Goal: Check status

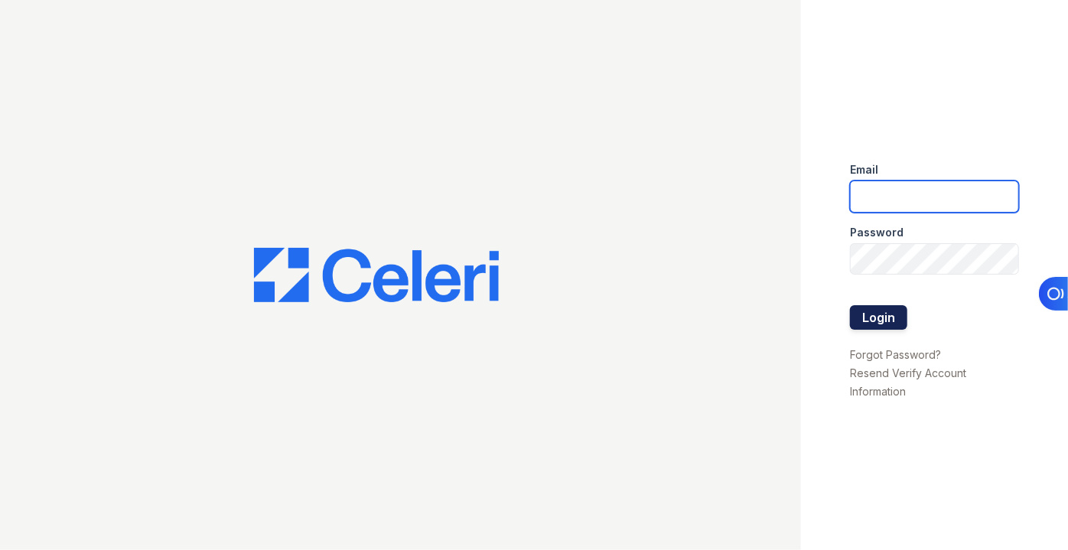
type input "[EMAIL_ADDRESS][DOMAIN_NAME]"
click at [879, 319] on button "Login" at bounding box center [878, 317] width 57 height 24
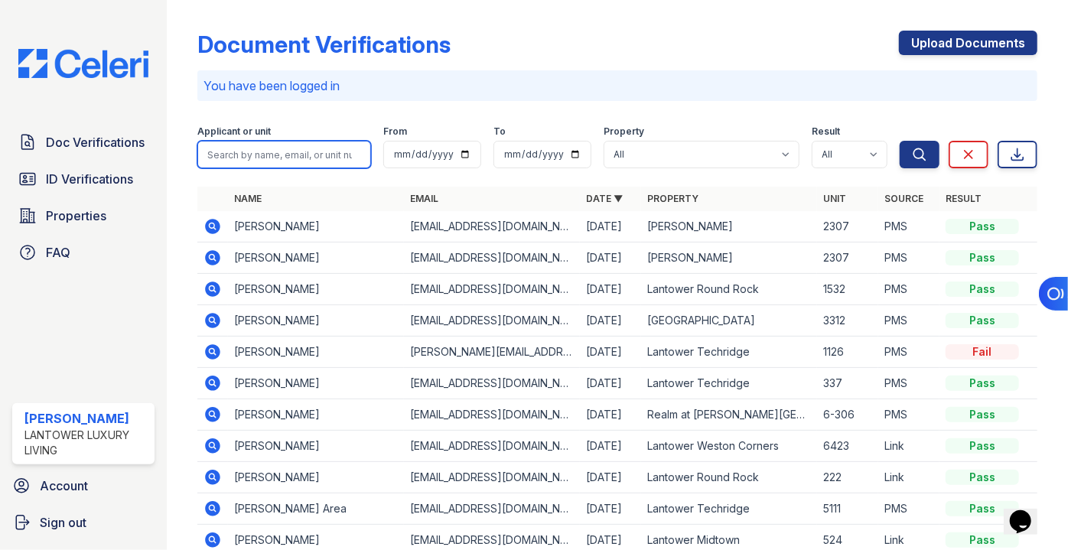
click at [247, 147] on input "search" at bounding box center [284, 155] width 174 height 28
type input "daisy"
click at [900, 141] on button "Search" at bounding box center [920, 155] width 40 height 28
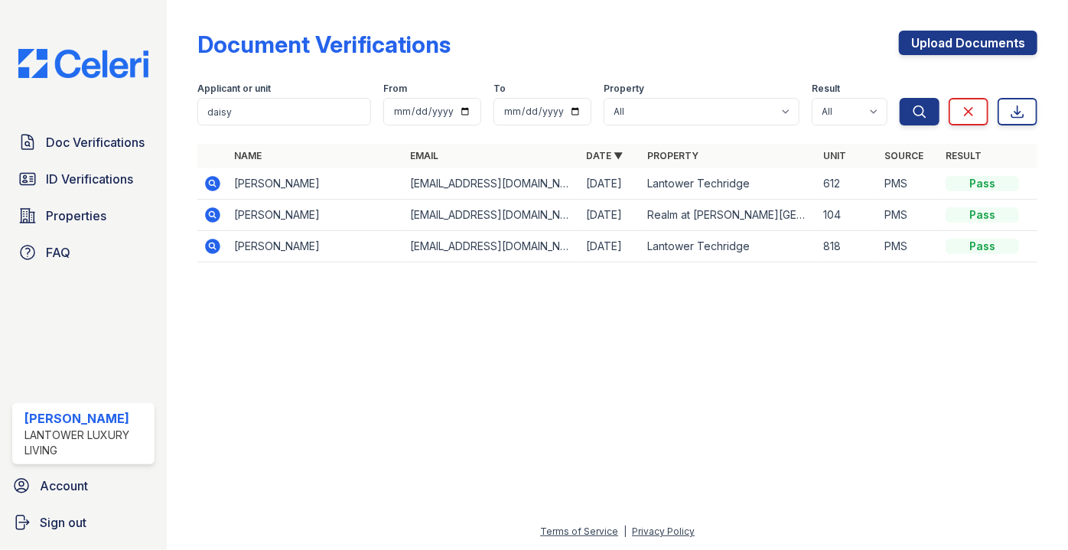
click at [217, 246] on icon at bounding box center [213, 246] width 15 height 15
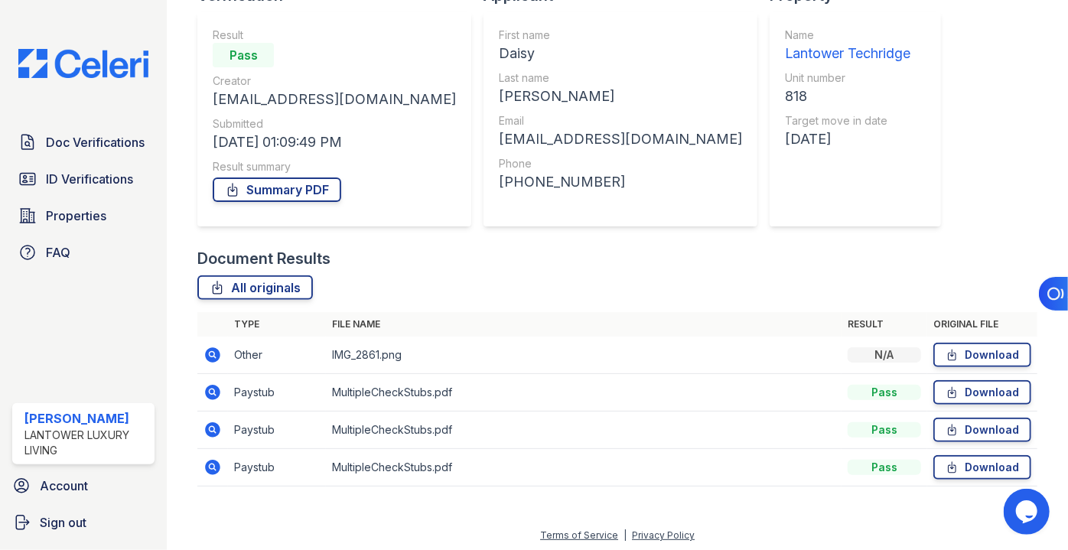
scroll to position [131, 0]
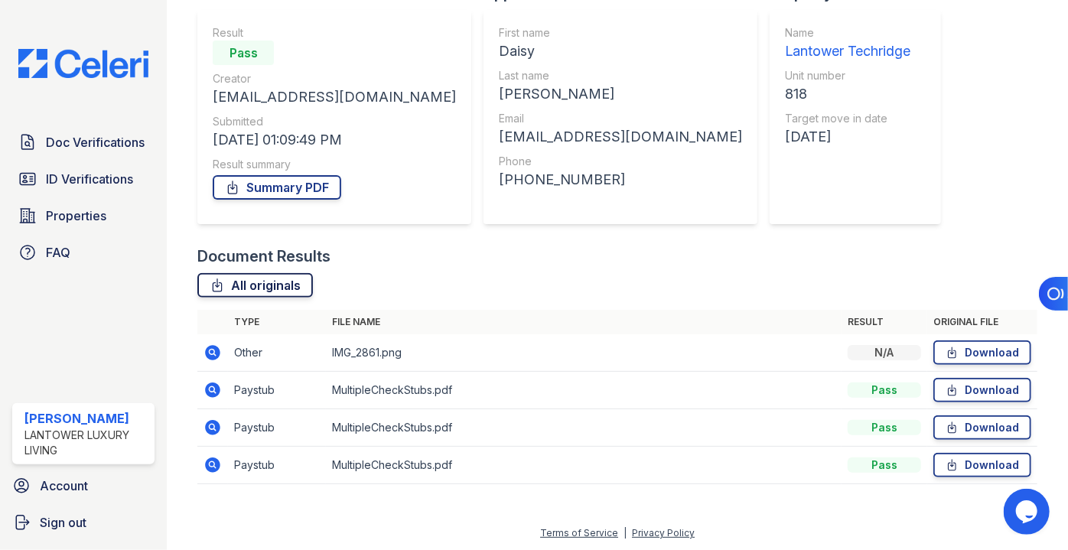
click at [250, 292] on link "All originals" at bounding box center [255, 285] width 116 height 24
